Goal: Use online tool/utility: Utilize a website feature to perform a specific function

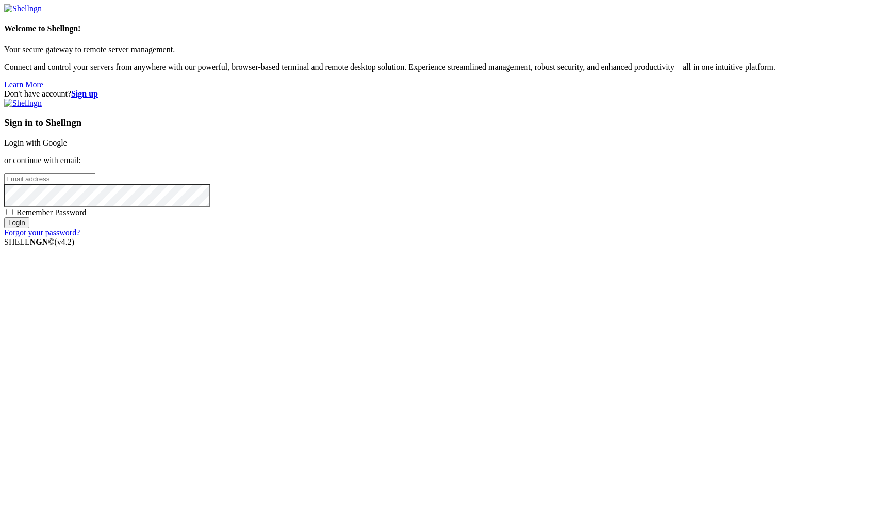
click at [67, 147] on link "Login with Google" at bounding box center [35, 142] width 63 height 9
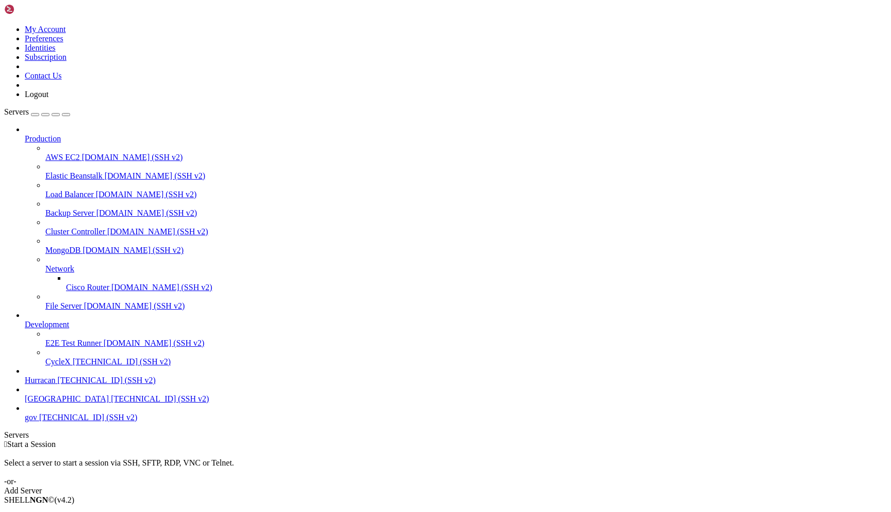
click at [79, 384] on span "[TECHNICAL_ID] (SSH v2)" at bounding box center [107, 380] width 98 height 9
click at [4, 25] on link at bounding box center [4, 25] width 0 height 0
click at [48, 99] on link "Logout" at bounding box center [37, 94] width 24 height 9
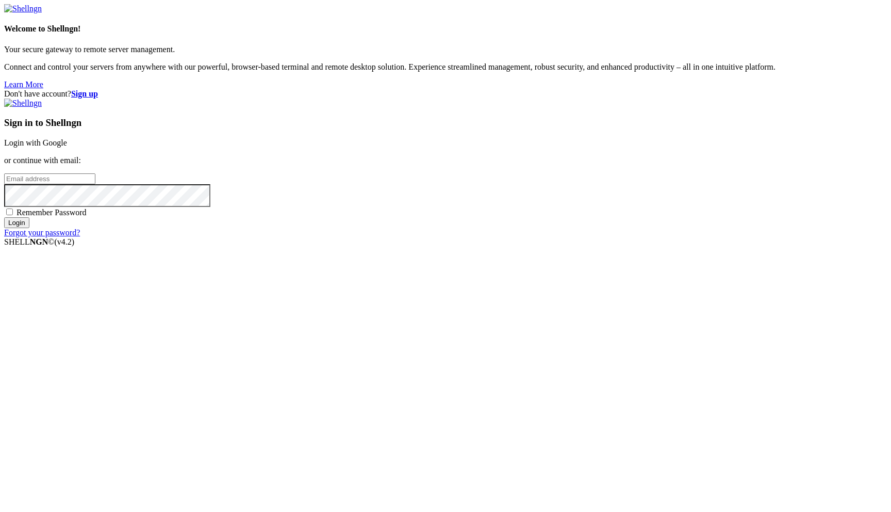
click at [67, 147] on link "Login with Google" at bounding box center [35, 142] width 63 height 9
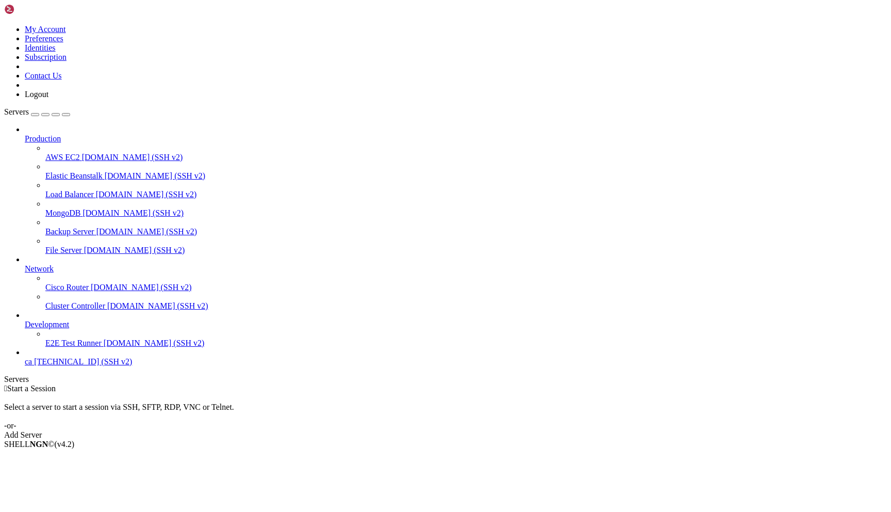
click at [32, 366] on span "ca" at bounding box center [28, 361] width 7 height 9
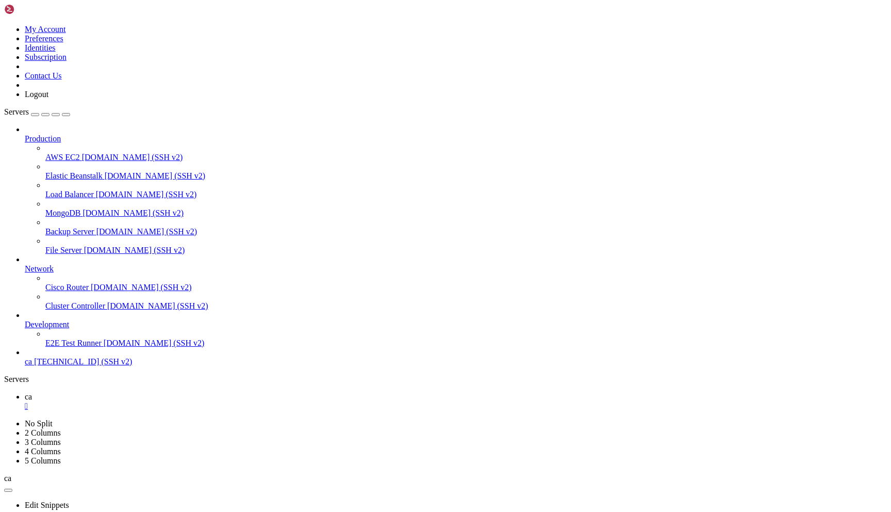
scroll to position [1279, 0]
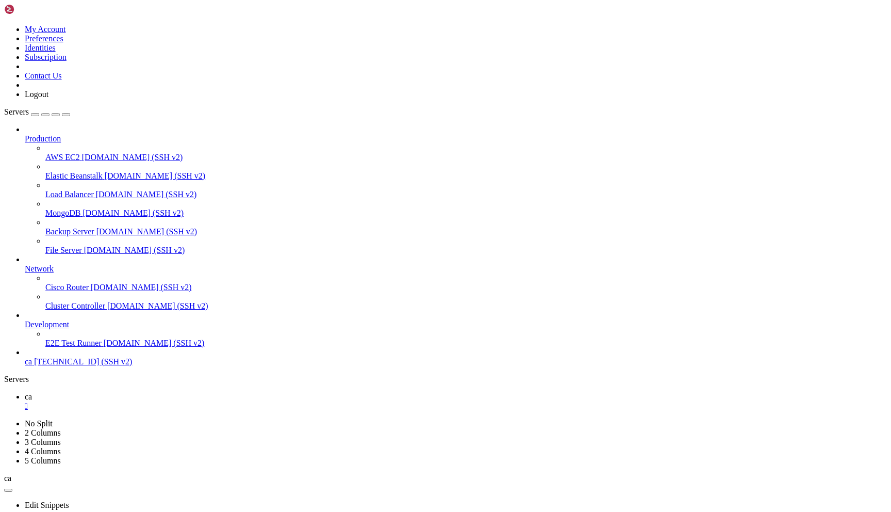
scroll to position [1419, 0]
